Goal: Ask a question

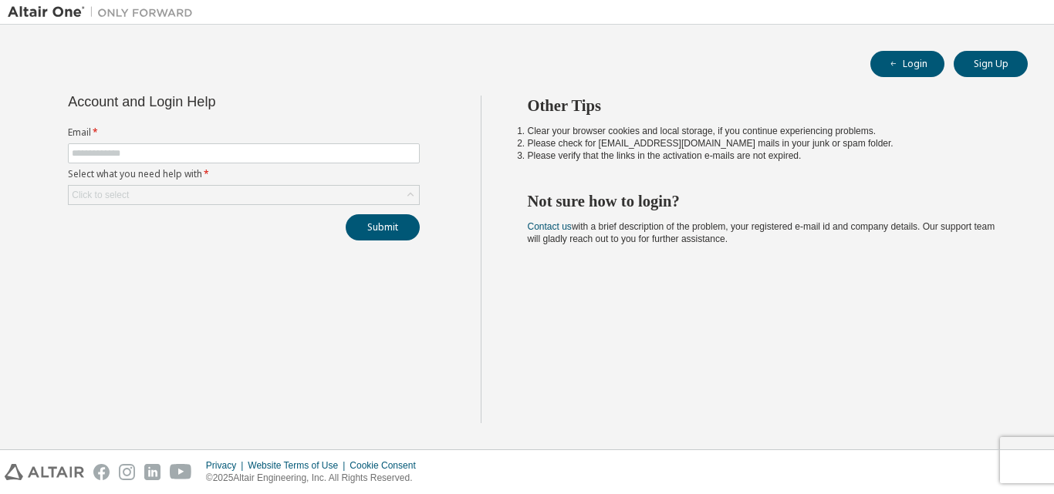
click at [246, 167] on form "Email * Select what you need help with * Click to select" at bounding box center [244, 165] width 352 height 79
click at [243, 164] on form "Email * Select what you need help with * Click to select" at bounding box center [244, 165] width 352 height 79
click at [240, 158] on input "text" at bounding box center [244, 153] width 344 height 12
click at [315, 136] on label "Email *" at bounding box center [244, 132] width 352 height 12
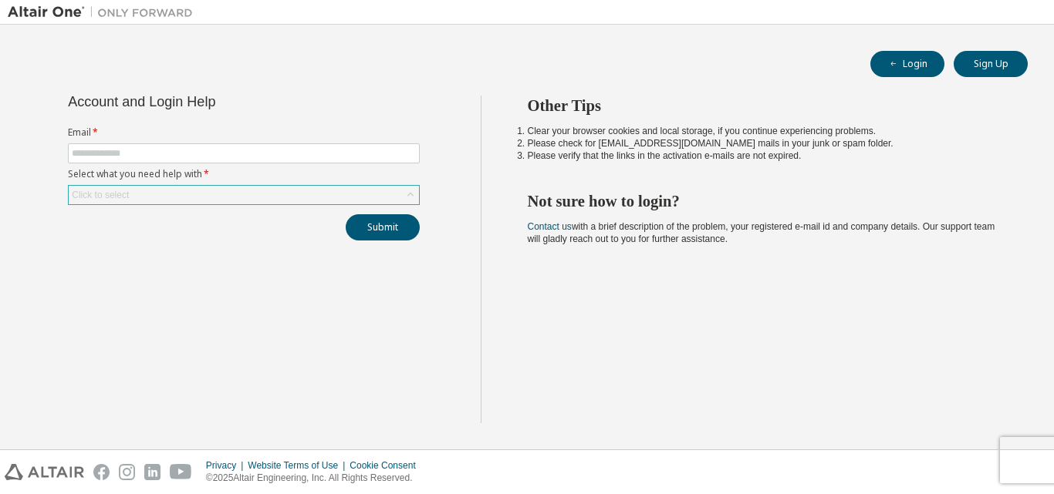
click at [304, 197] on div "Click to select" at bounding box center [244, 195] width 350 height 19
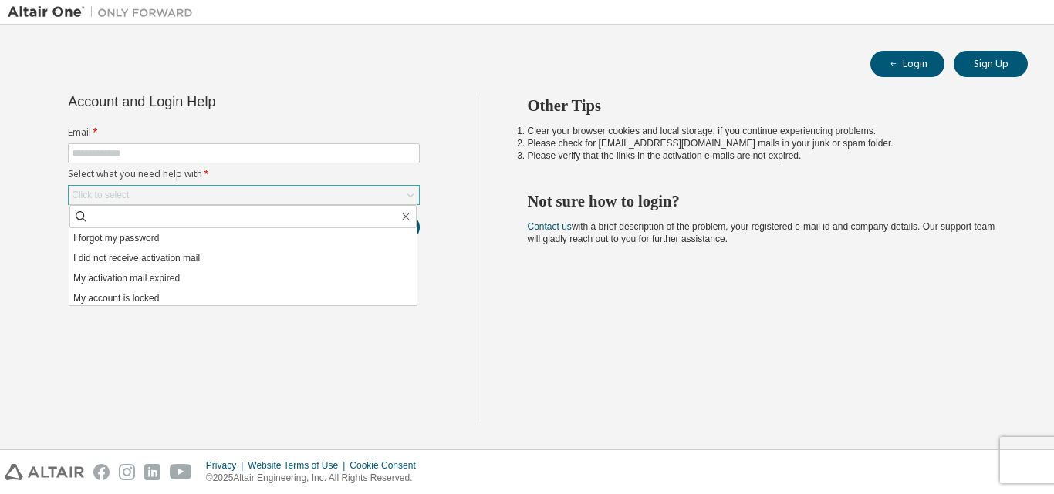
click at [304, 197] on div "Click to select" at bounding box center [244, 195] width 350 height 19
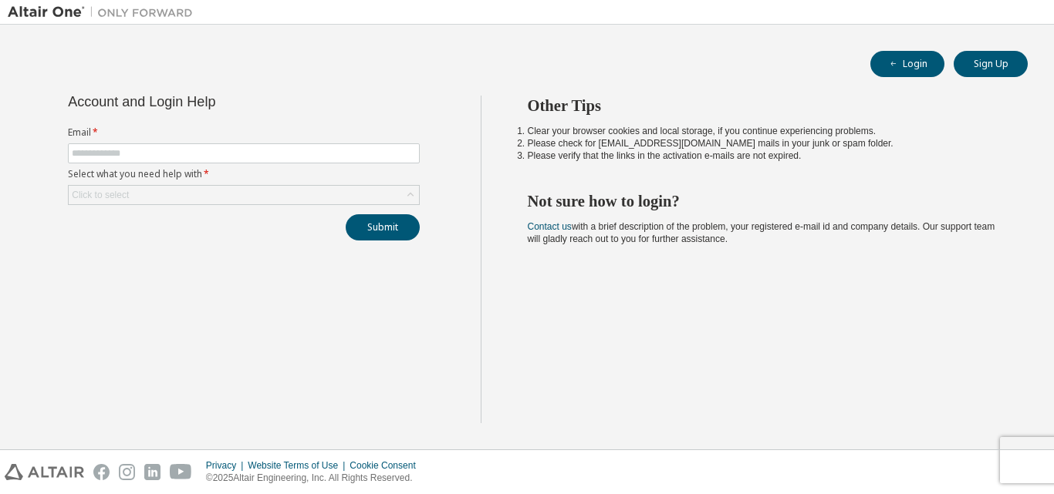
click at [349, 104] on div "Account and Login Help" at bounding box center [209, 102] width 282 height 12
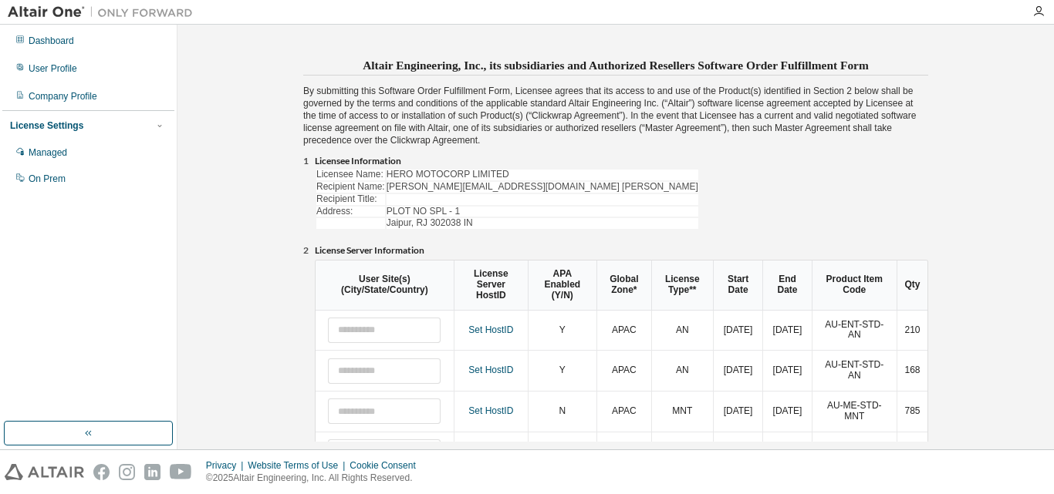
scroll to position [317, 0]
